Goal: Find specific page/section: Find specific page/section

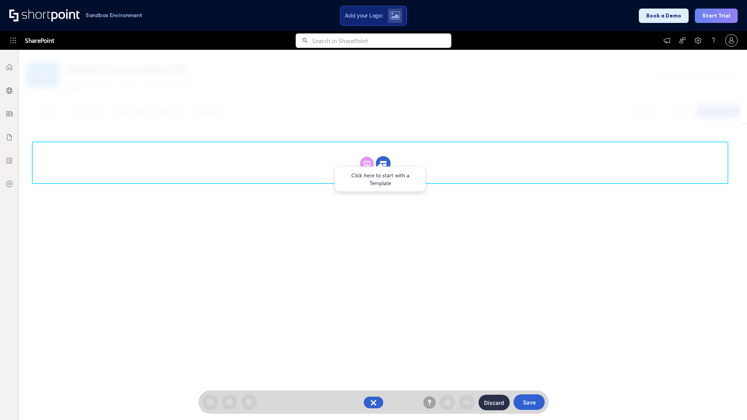
click at [383, 163] on circle at bounding box center [383, 163] width 15 height 15
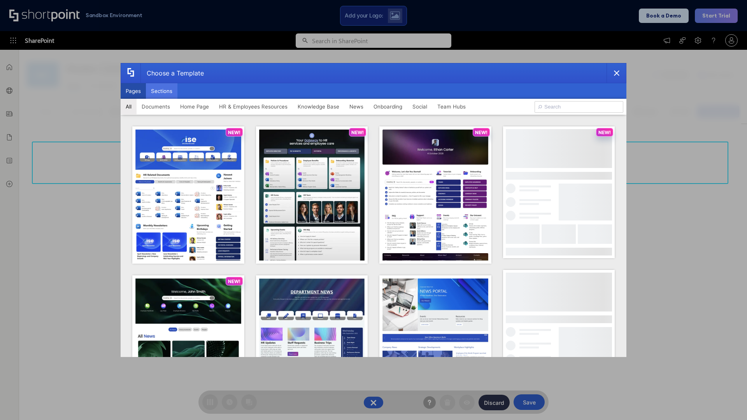
click at [161, 91] on button "Sections" at bounding box center [161, 91] width 31 height 16
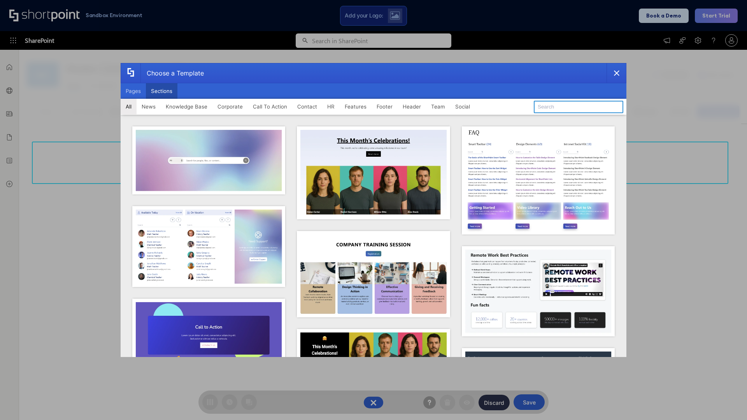
type input "Footer 7"
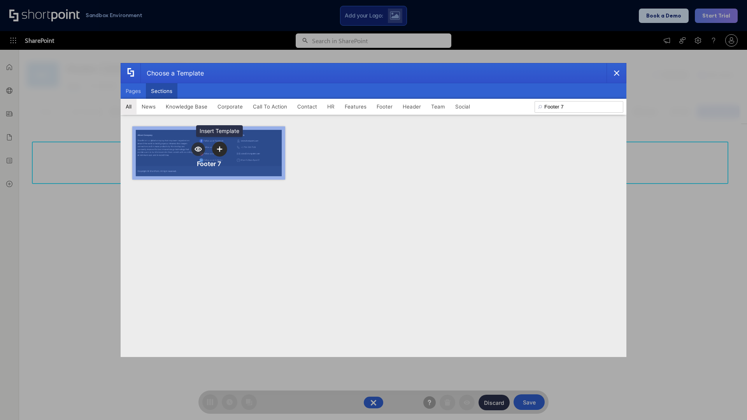
click at [219, 149] on icon "template selector" at bounding box center [219, 148] width 5 height 5
